Goal: Task Accomplishment & Management: Use online tool/utility

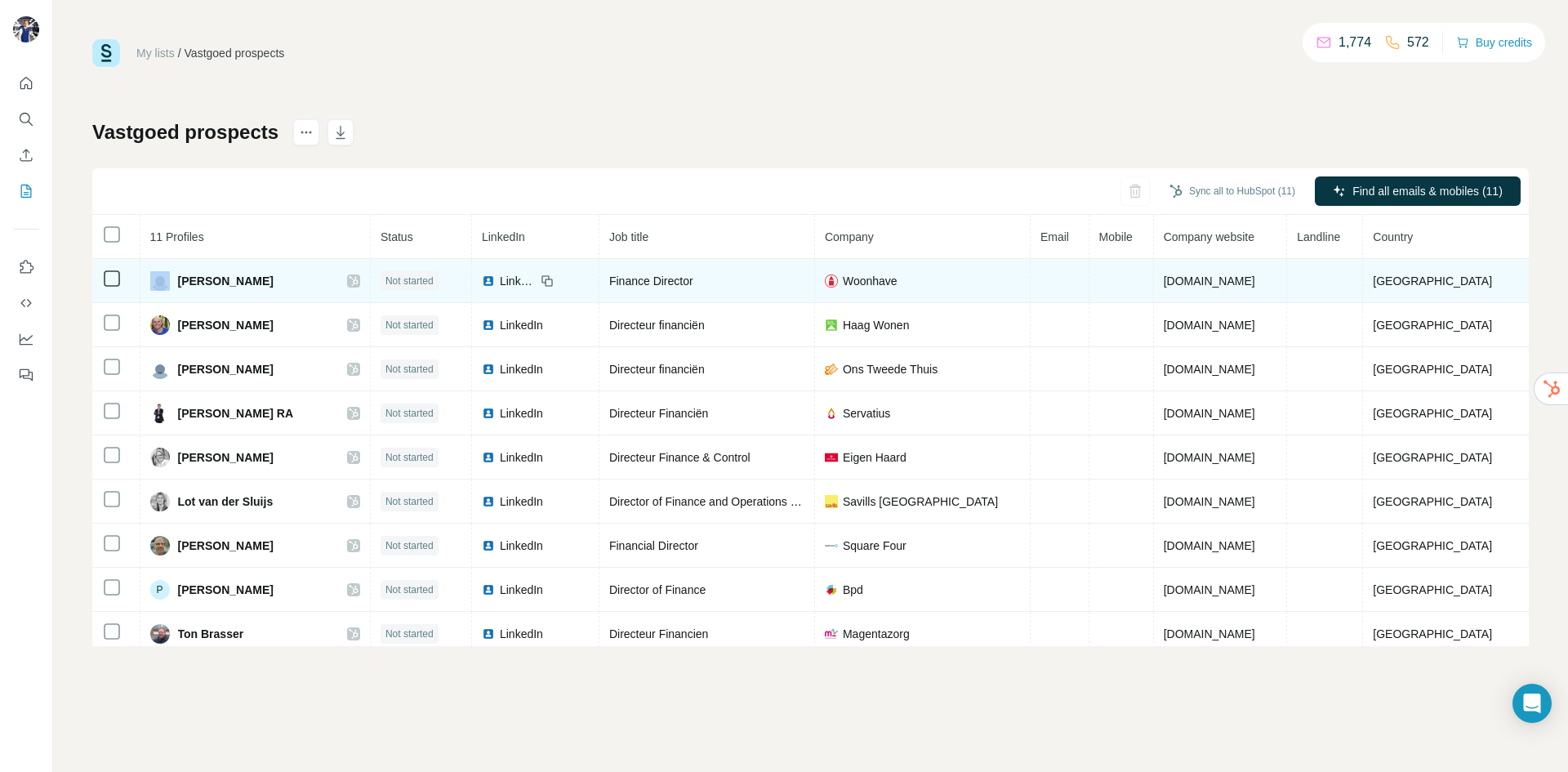
click at [110, 272] on div at bounding box center [112, 278] width 19 height 19
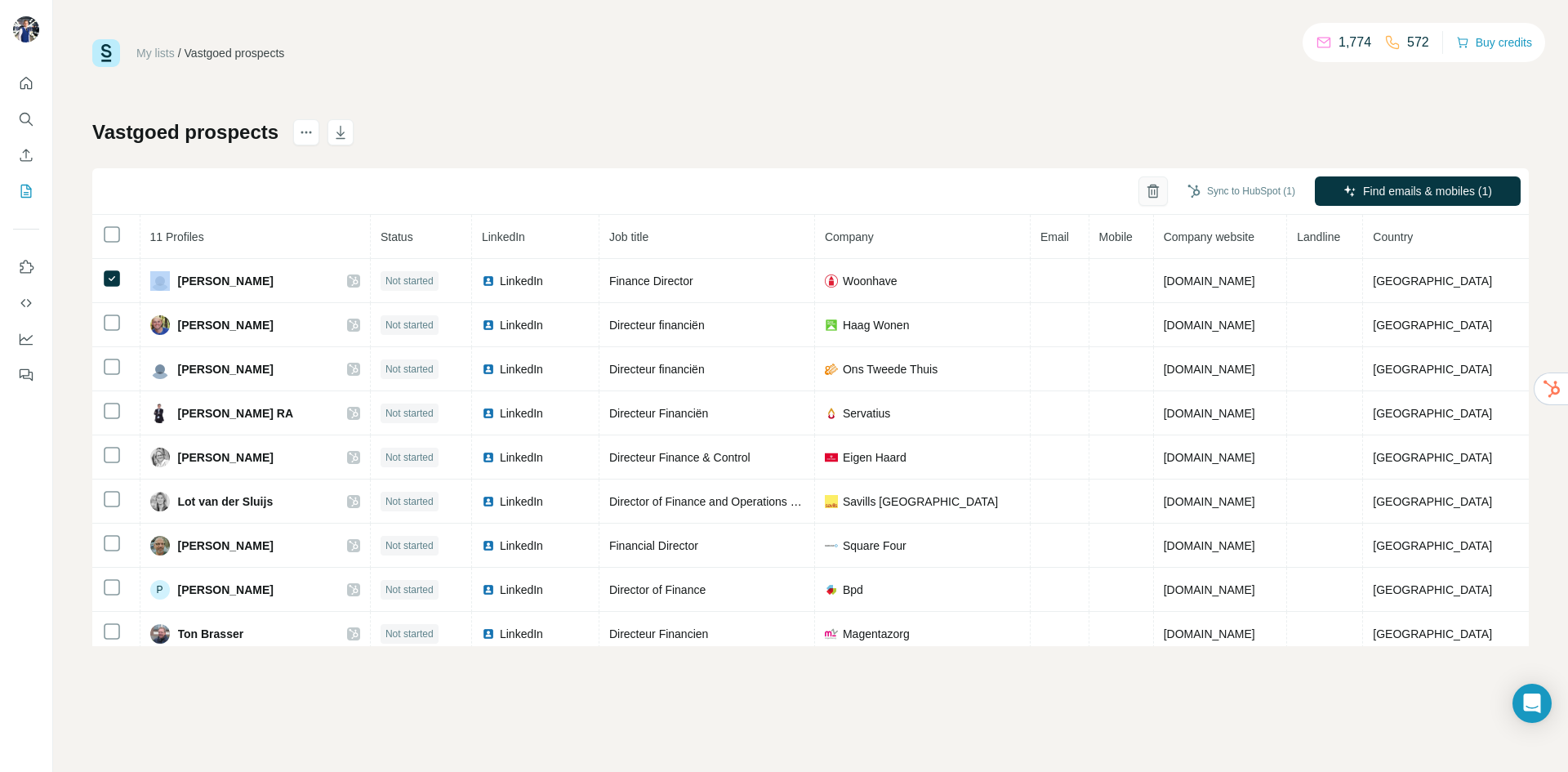
click at [1149, 192] on icon "button" at bounding box center [1153, 191] width 17 height 17
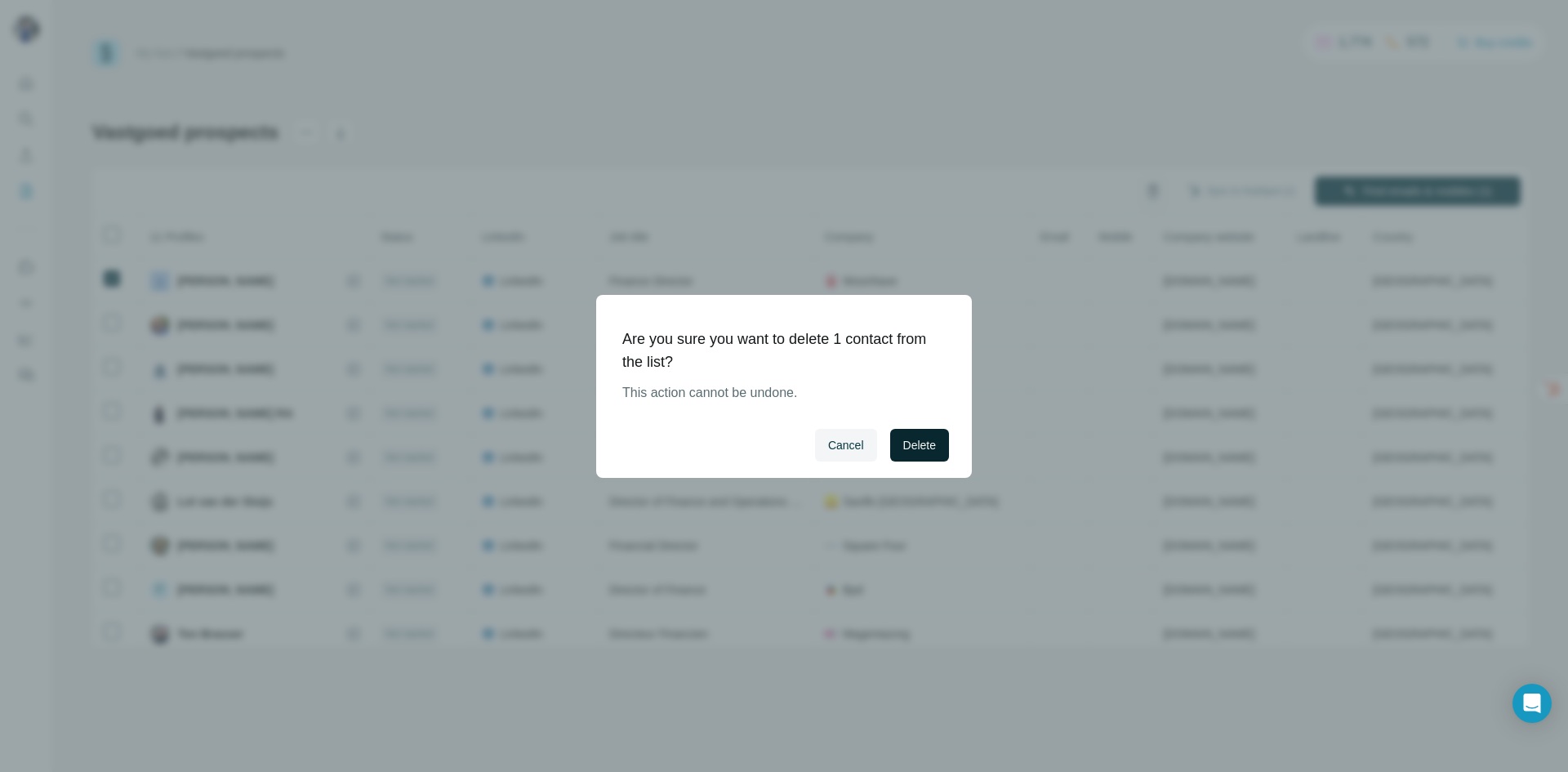
click at [927, 446] on span "Delete" at bounding box center [919, 445] width 32 height 17
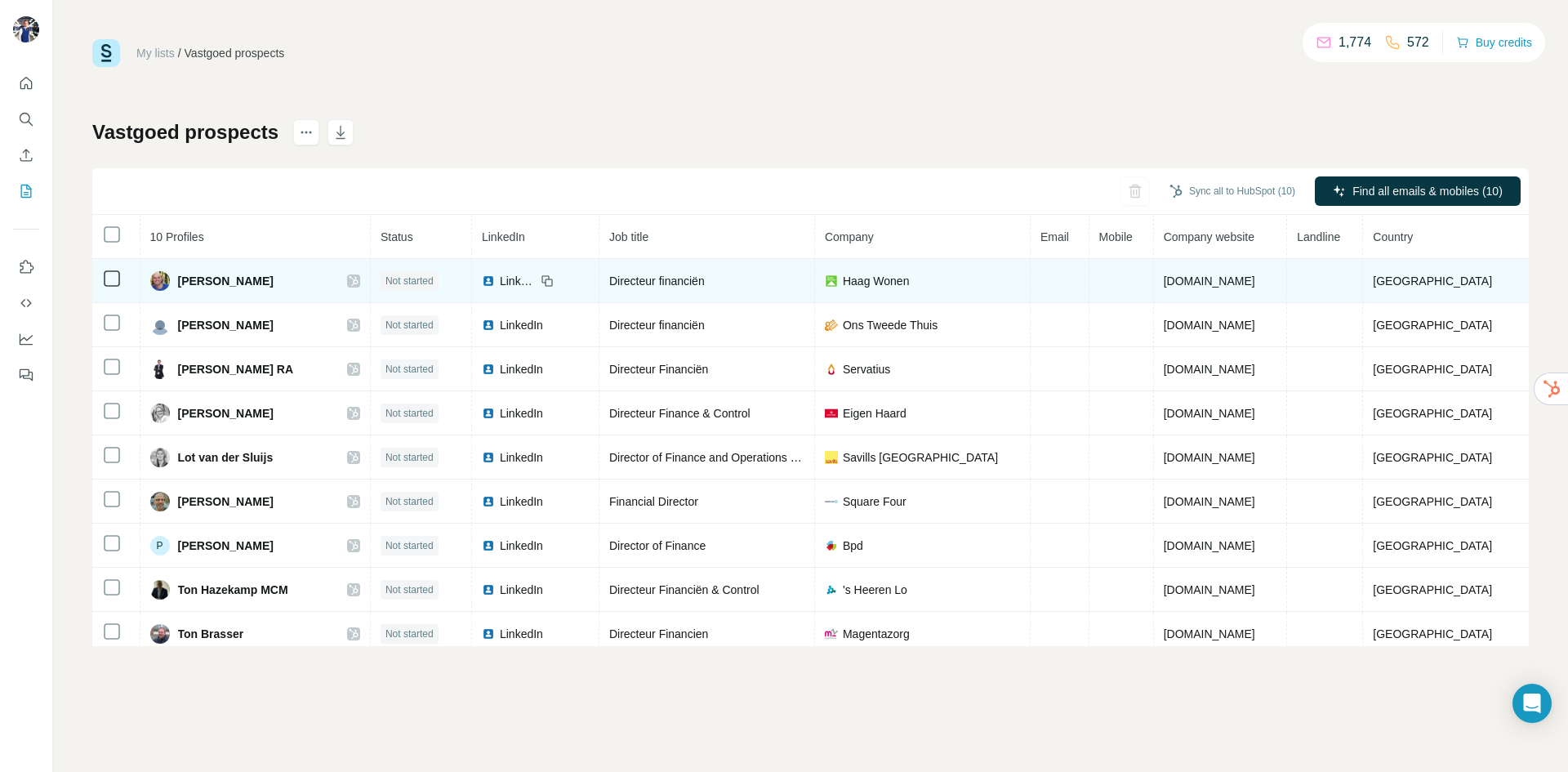
click at [523, 285] on span "LinkedIn" at bounding box center [517, 281] width 36 height 17
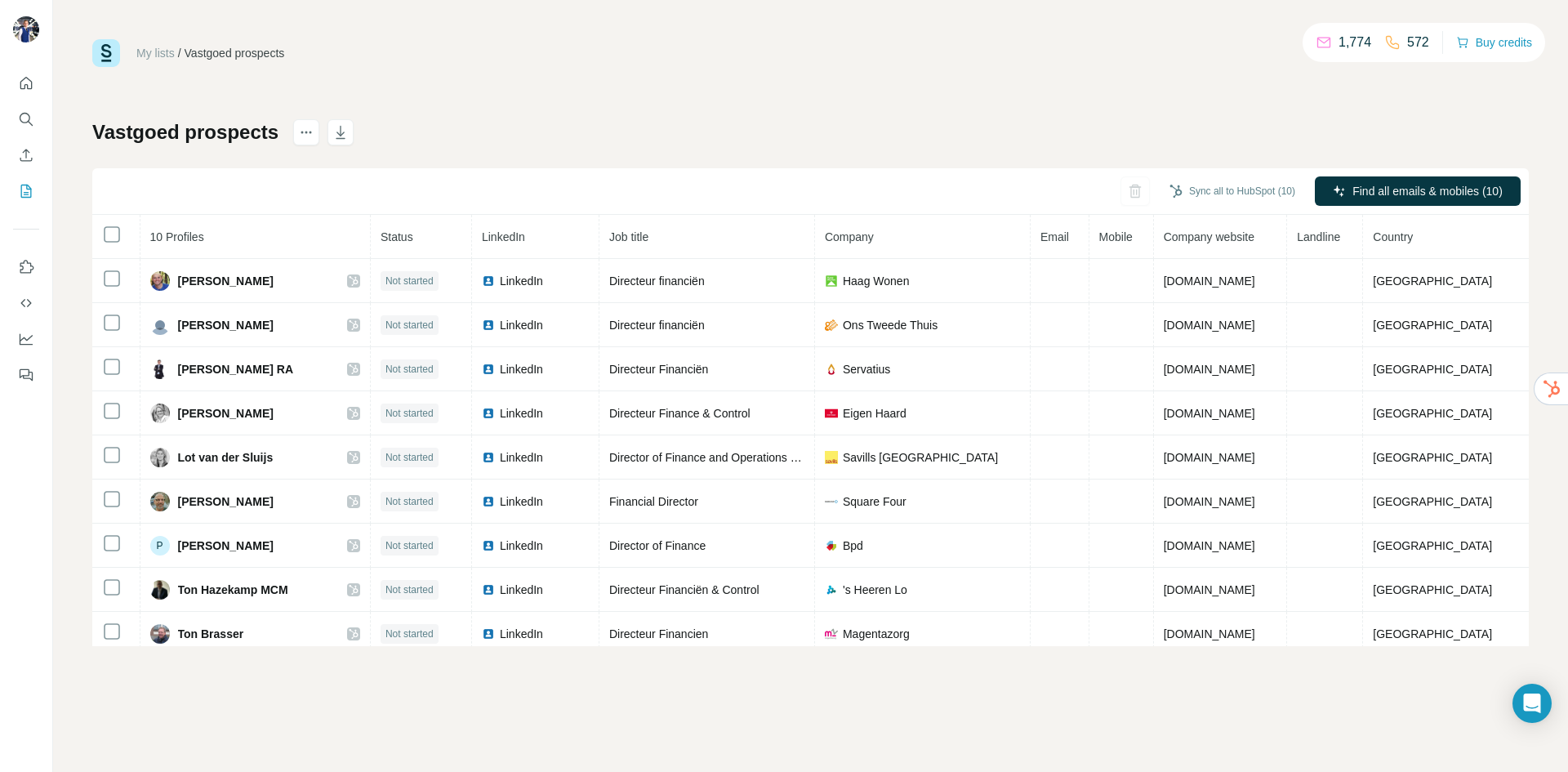
click at [111, 57] on img at bounding box center [106, 53] width 28 height 28
click at [29, 79] on icon "Quick start" at bounding box center [26, 84] width 17 height 17
drag, startPoint x: 26, startPoint y: 83, endPoint x: 713, endPoint y: 97, distance: 687.1
click at [713, 97] on div "My lists / Vastgoed prospects 1,773 572 Buy credits Vastgoed prospects Sync all…" at bounding box center [810, 343] width 1436 height 607
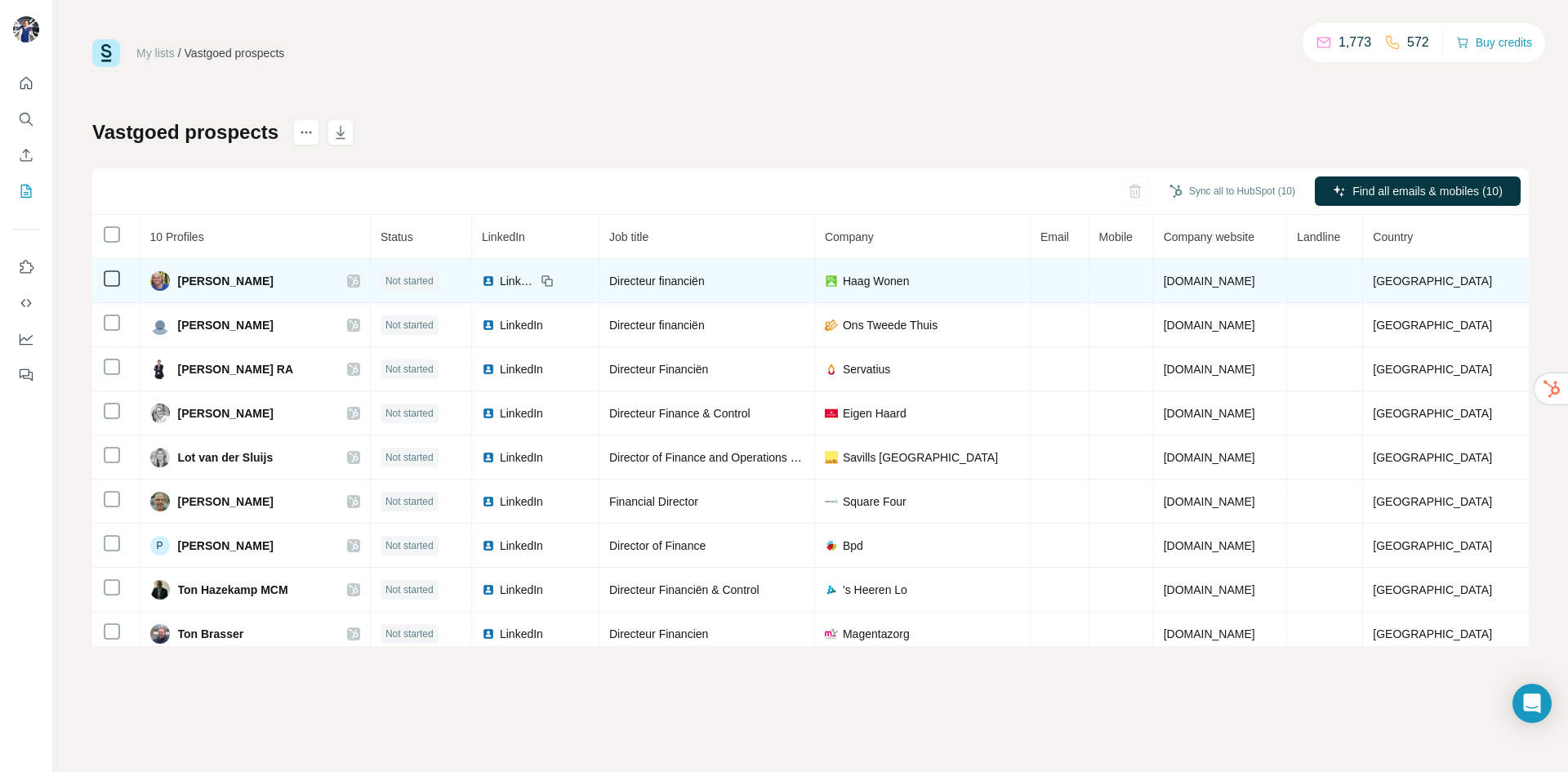
click at [433, 284] on span "Not started" at bounding box center [409, 281] width 48 height 15
click at [420, 279] on span "Not started" at bounding box center [409, 281] width 48 height 15
click at [433, 280] on span "Not started" at bounding box center [409, 281] width 48 height 15
drag, startPoint x: 412, startPoint y: 283, endPoint x: 405, endPoint y: 262, distance: 22.1
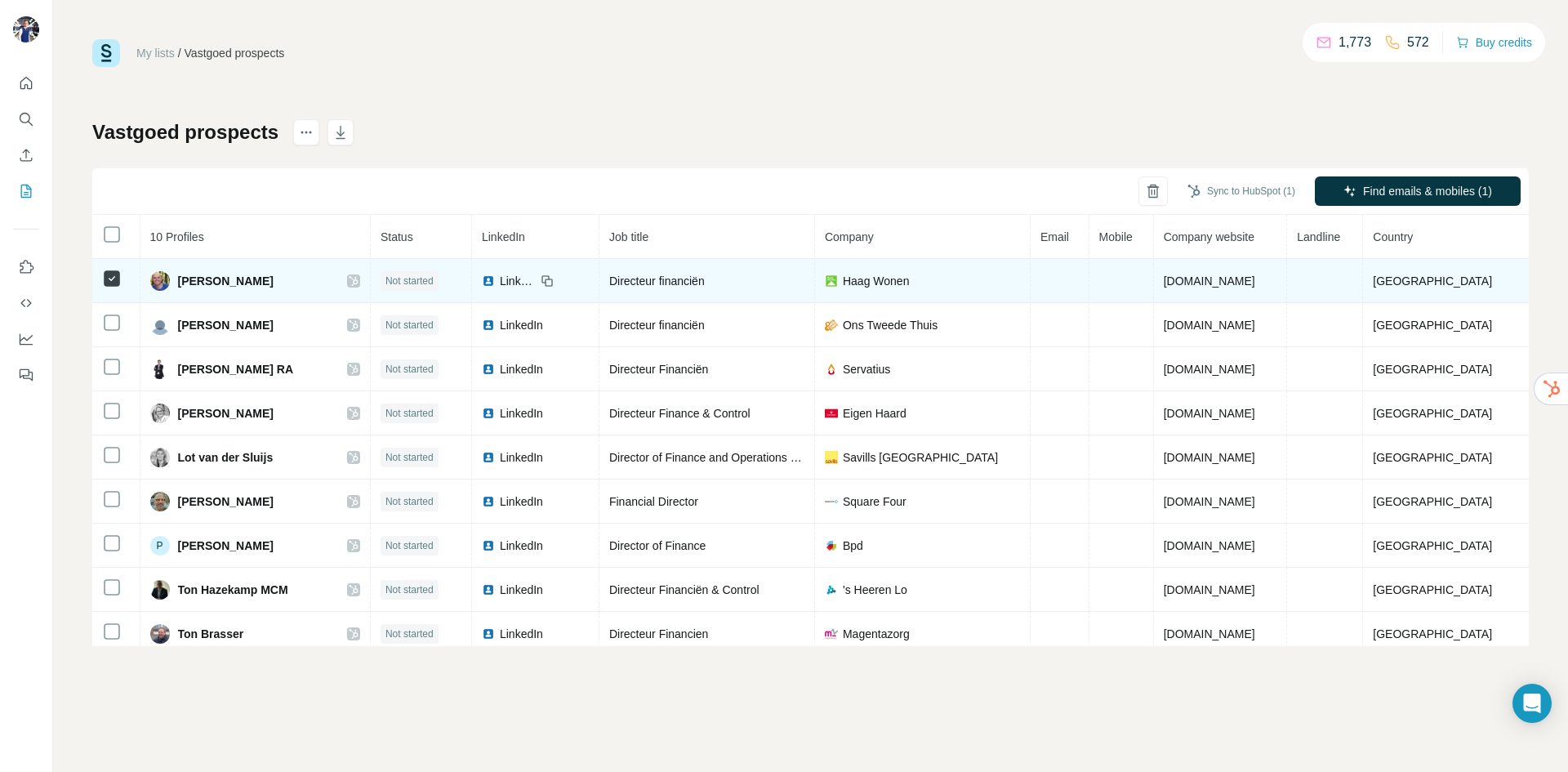
click at [407, 262] on td "Not started" at bounding box center [421, 281] width 101 height 44
click at [359, 282] on icon at bounding box center [353, 281] width 10 height 13
click at [112, 275] on td at bounding box center [116, 281] width 48 height 44
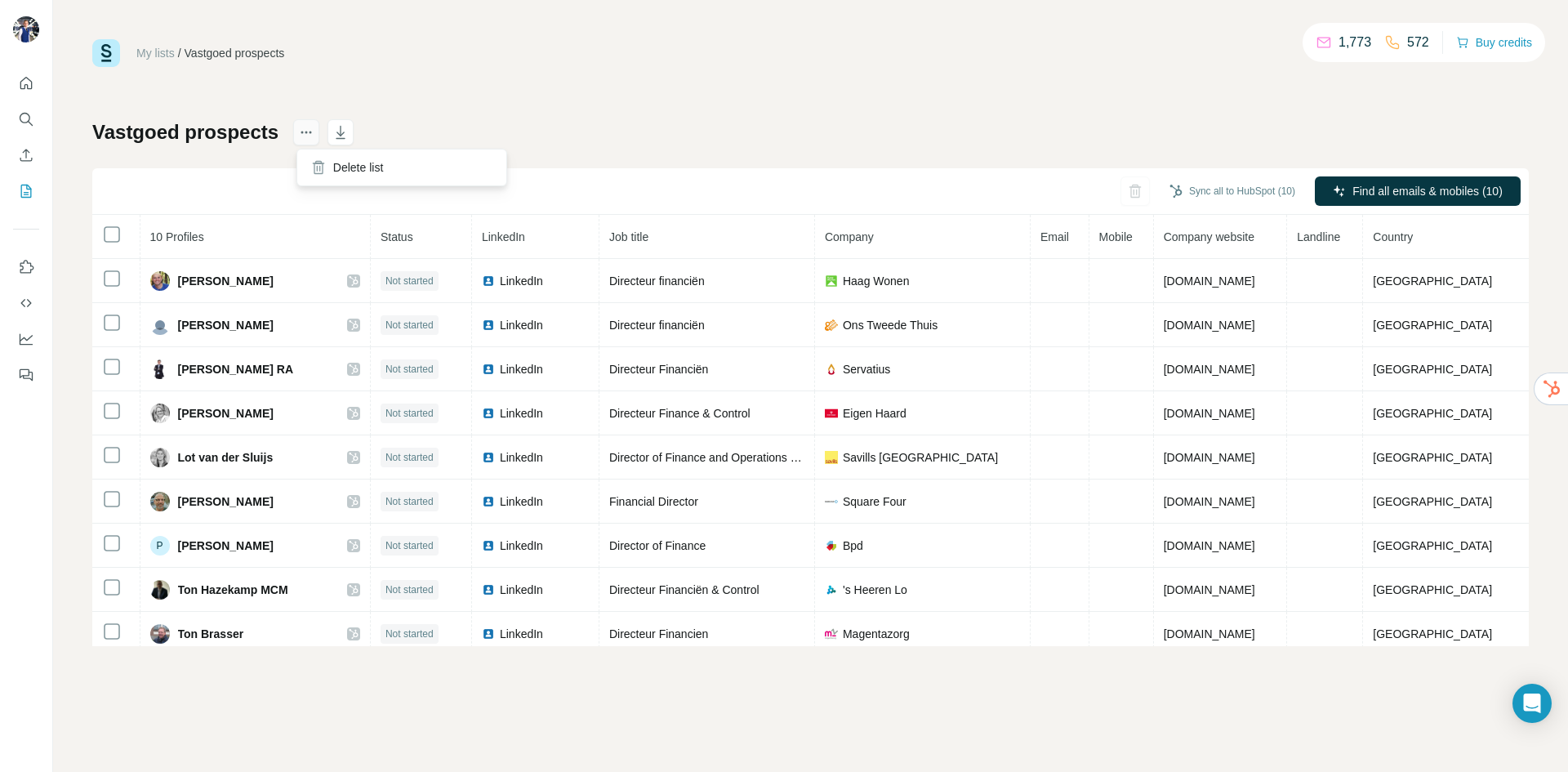
click at [312, 138] on icon "actions" at bounding box center [306, 133] width 17 height 17
click at [897, 182] on div "Sync all to HubSpot (10) Find all emails & mobiles (10)" at bounding box center [810, 192] width 1436 height 47
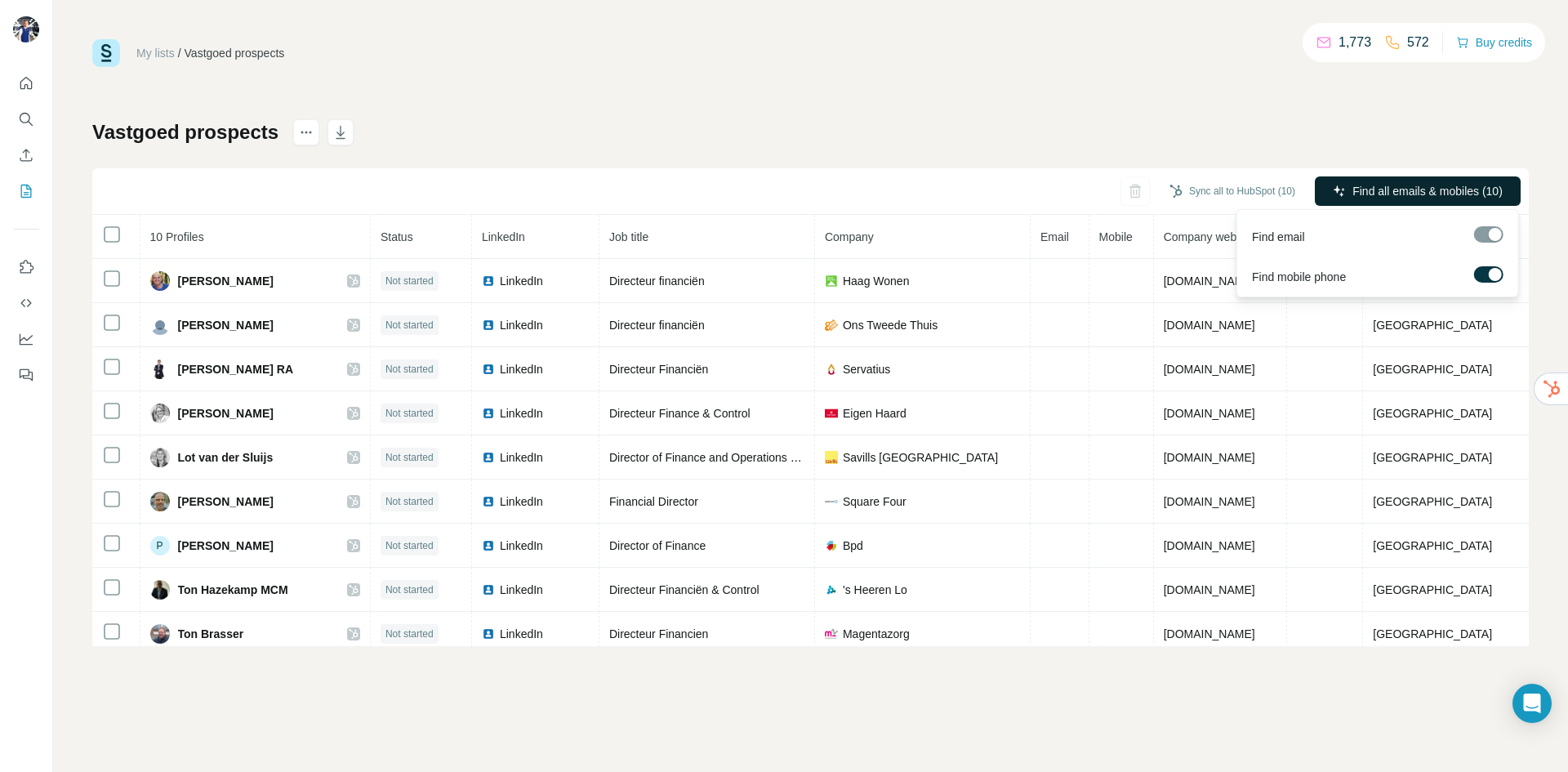
click at [1468, 190] on span "Find all emails & mobiles (10)" at bounding box center [1427, 191] width 150 height 17
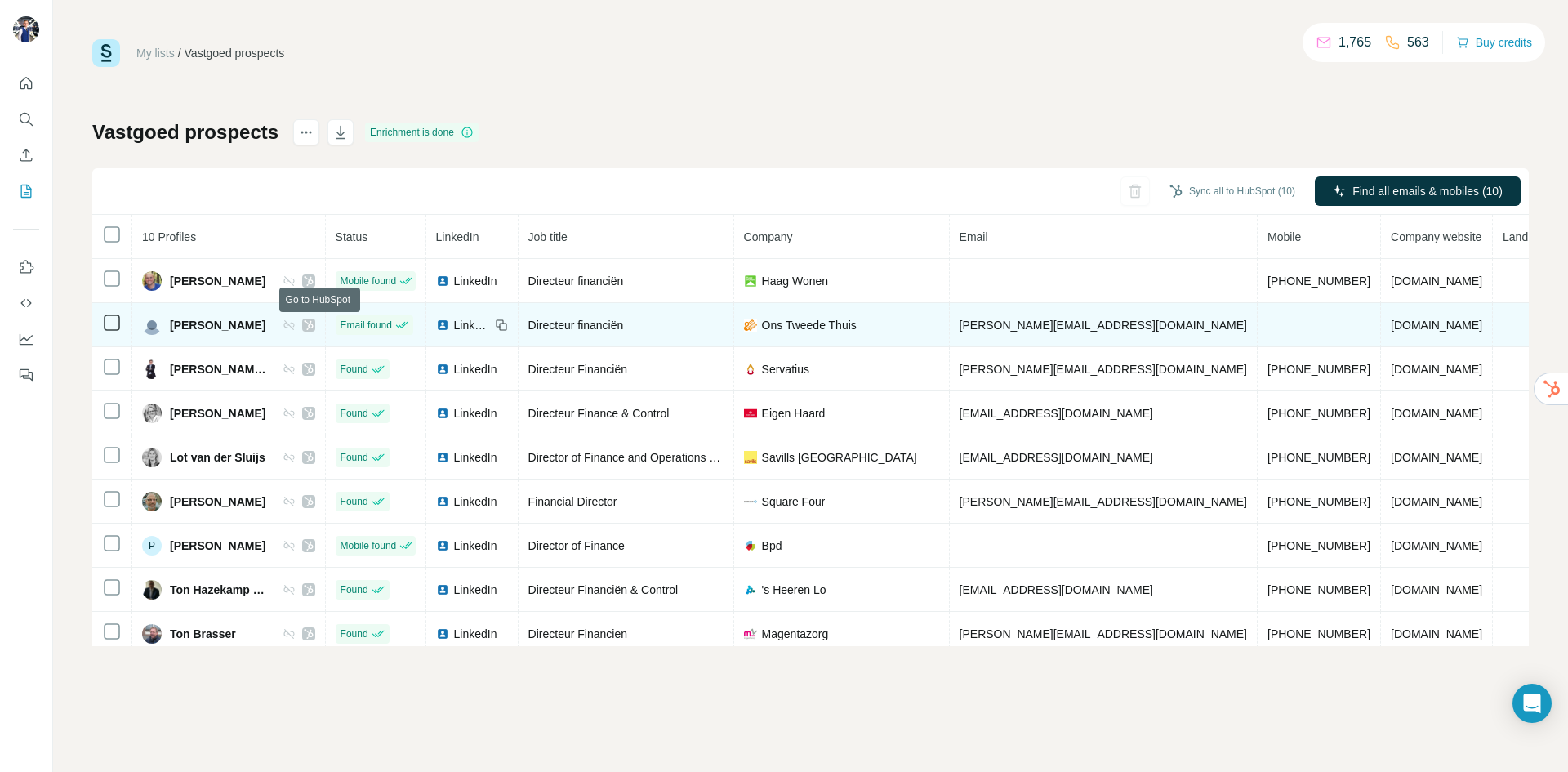
click at [313, 321] on icon at bounding box center [309, 326] width 10 height 13
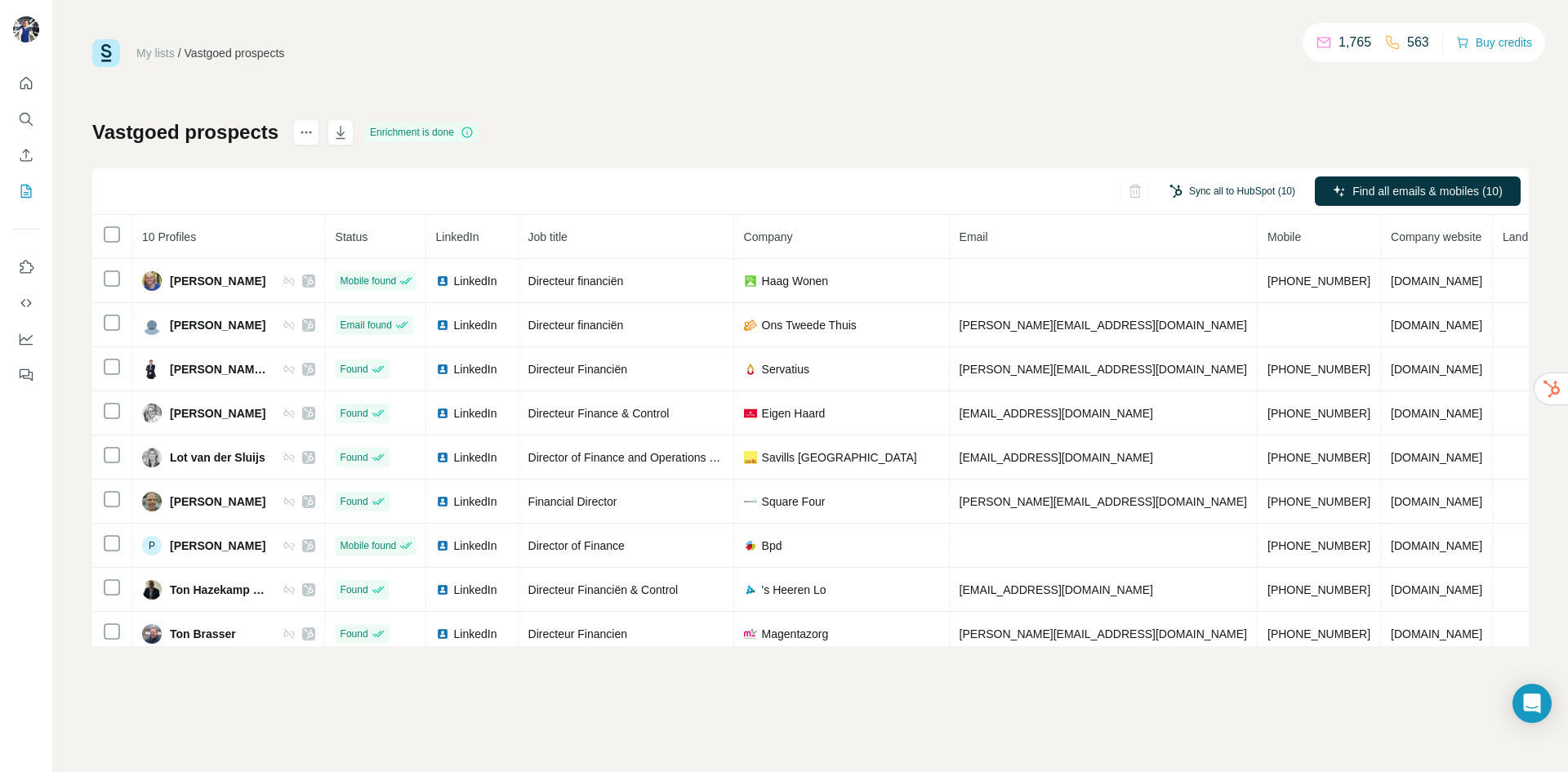
click at [1211, 196] on button "Sync all to HubSpot (10)" at bounding box center [1232, 191] width 148 height 25
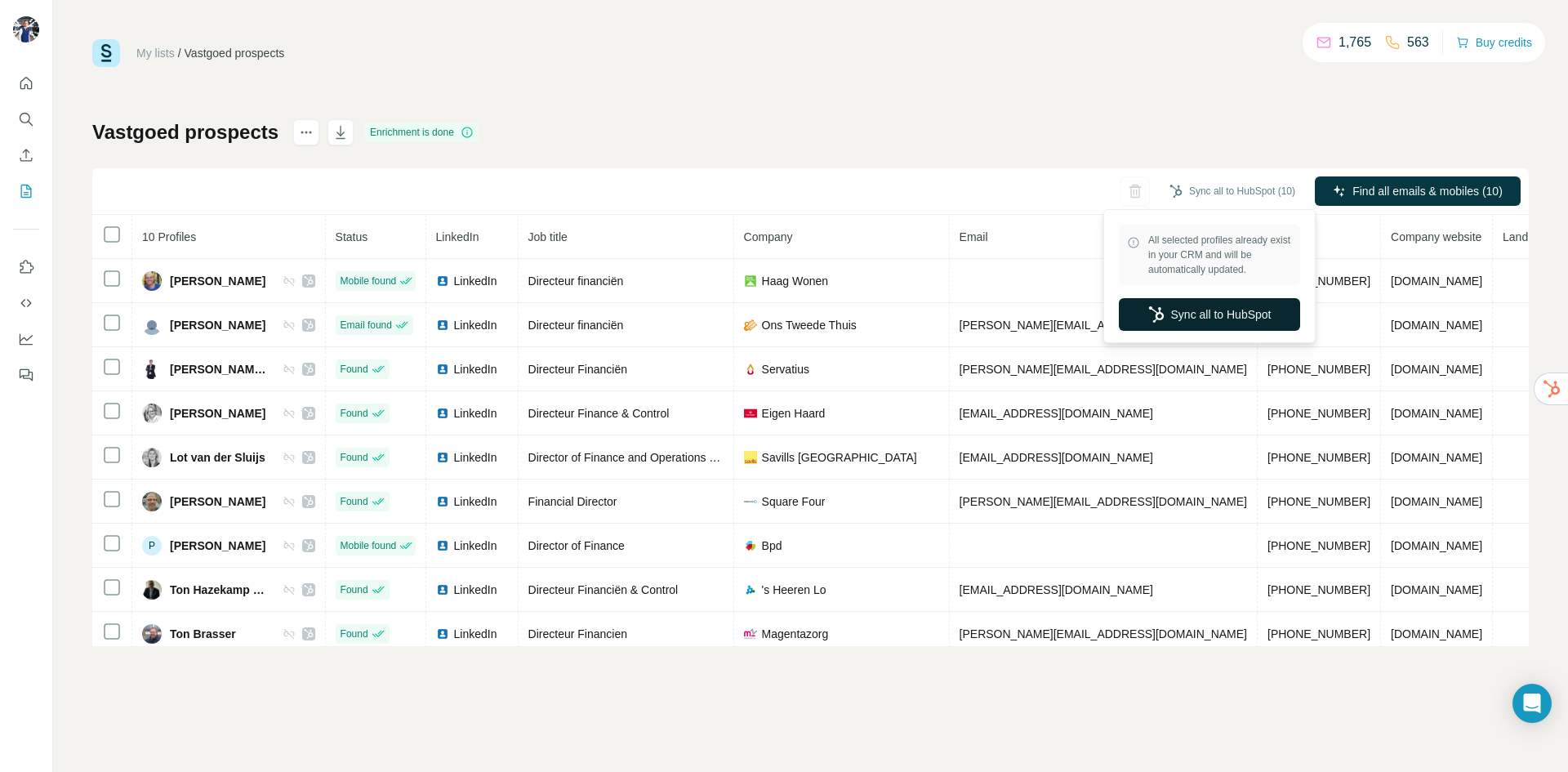
click at [1205, 321] on button "Sync all to HubSpot" at bounding box center [1209, 314] width 182 height 32
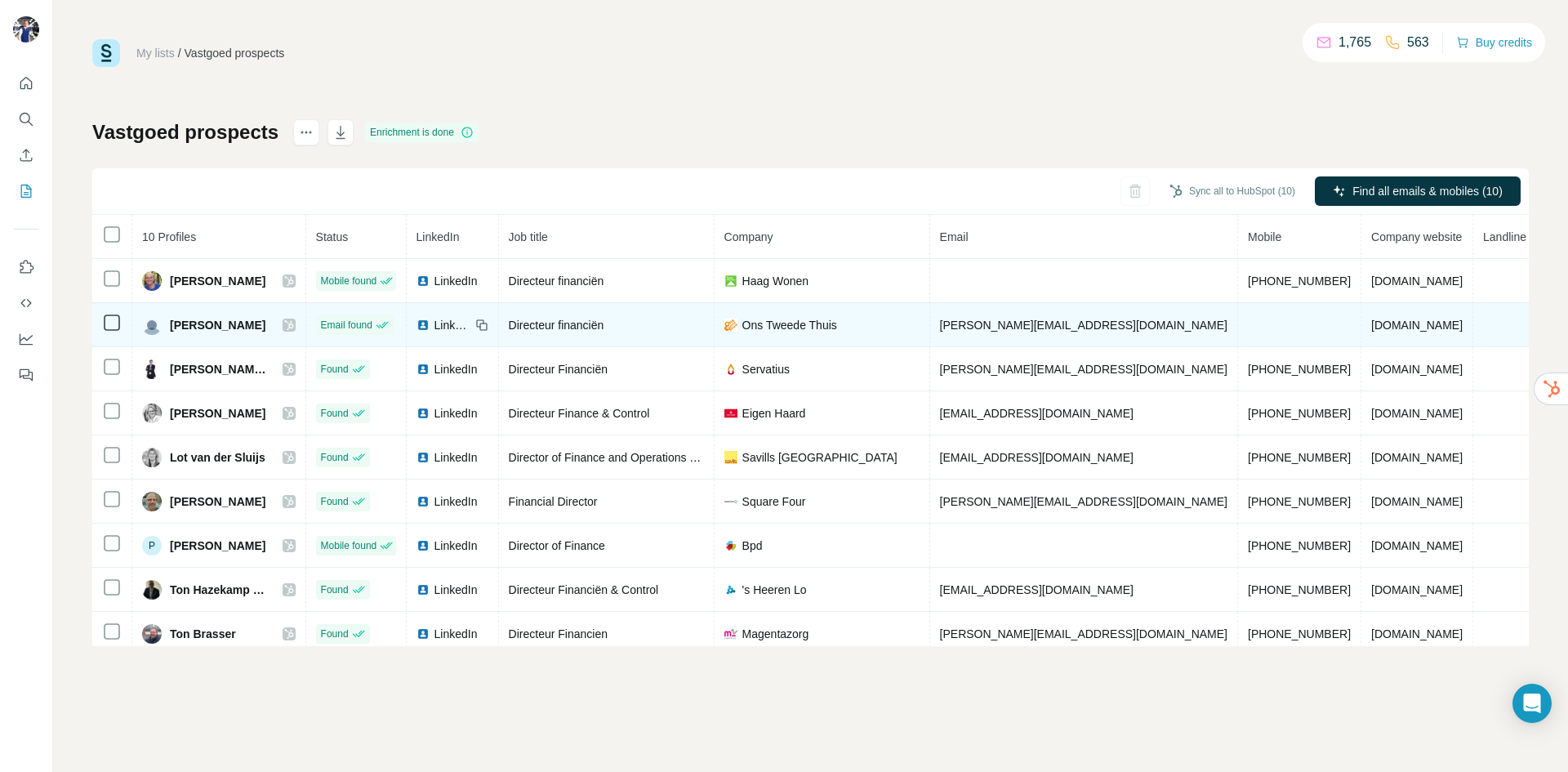
click at [464, 328] on span "LinkedIn" at bounding box center [452, 326] width 36 height 17
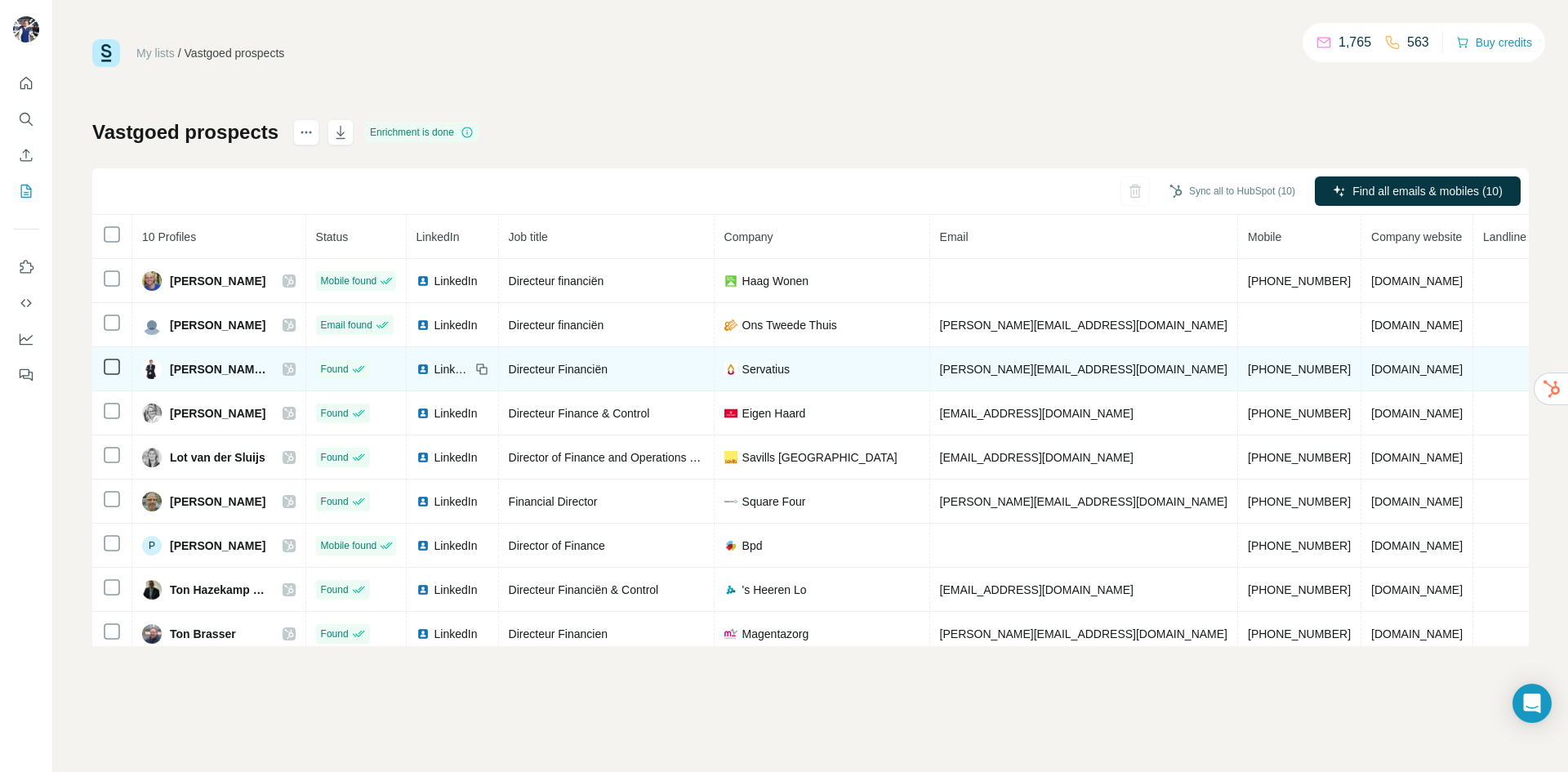
click at [430, 366] on img at bounding box center [423, 369] width 13 height 13
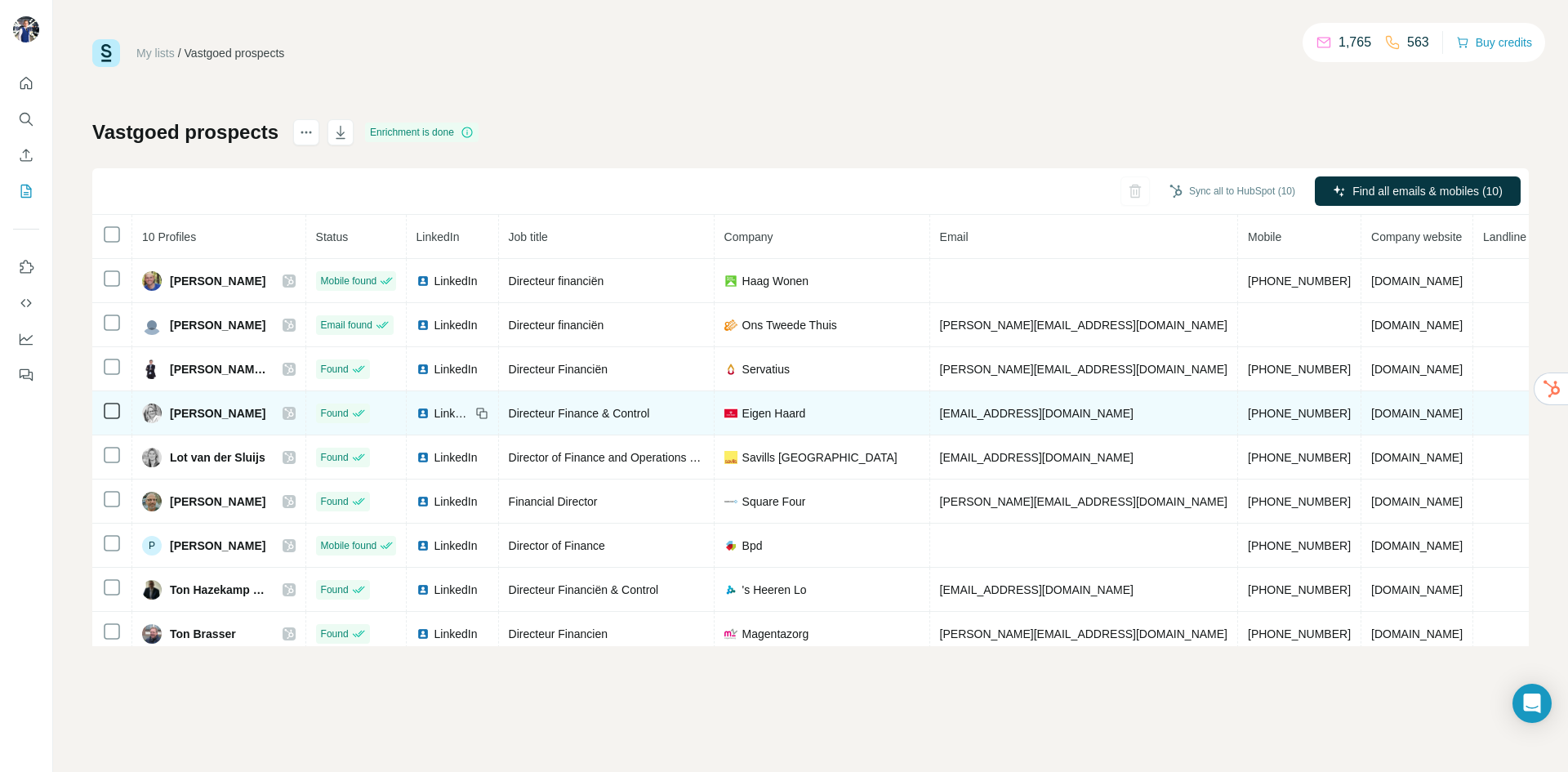
click at [452, 412] on span "LinkedIn" at bounding box center [452, 413] width 36 height 17
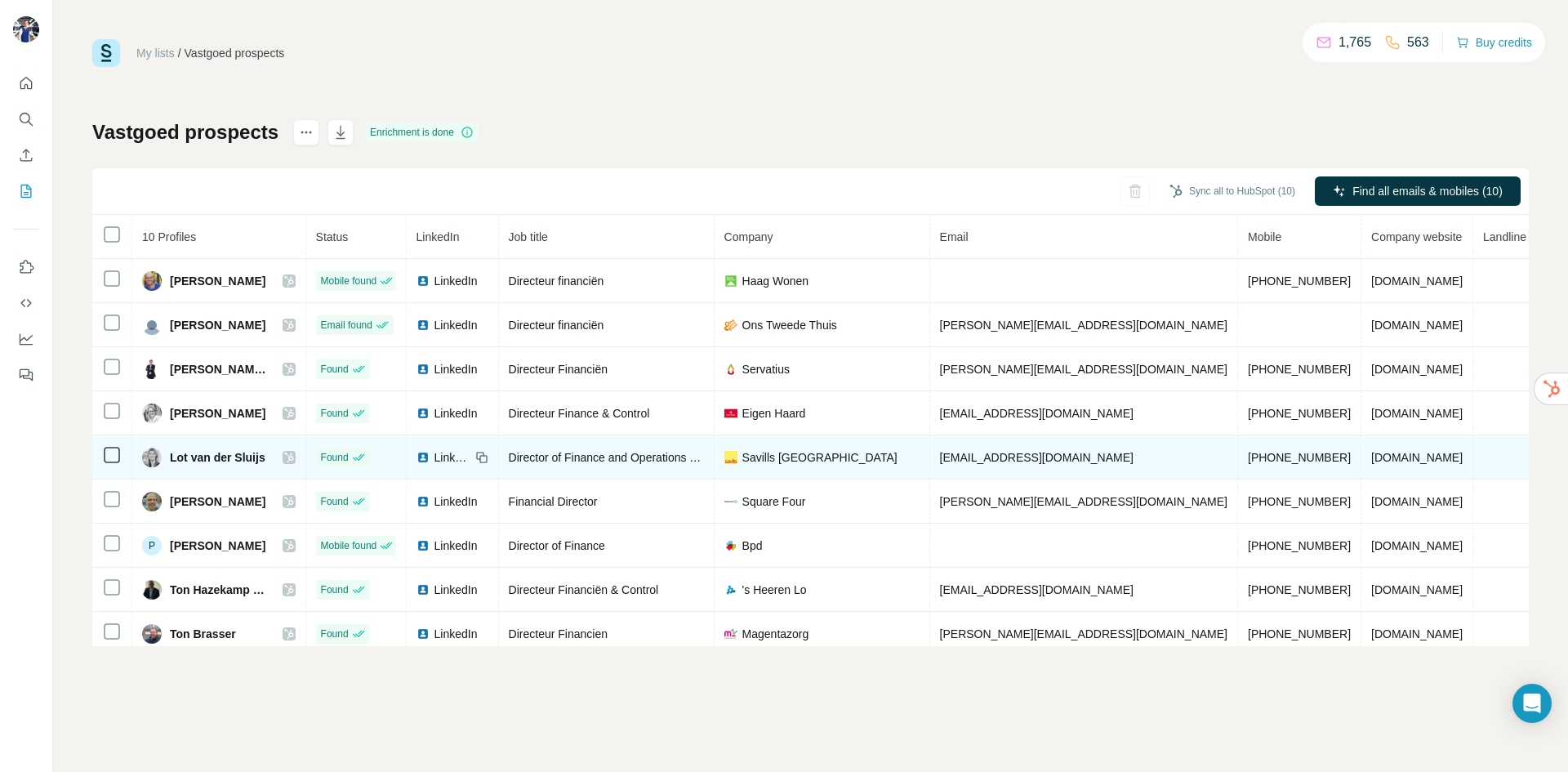
click at [454, 462] on span "LinkedIn" at bounding box center [452, 457] width 36 height 17
